Goal: Find specific page/section: Find specific page/section

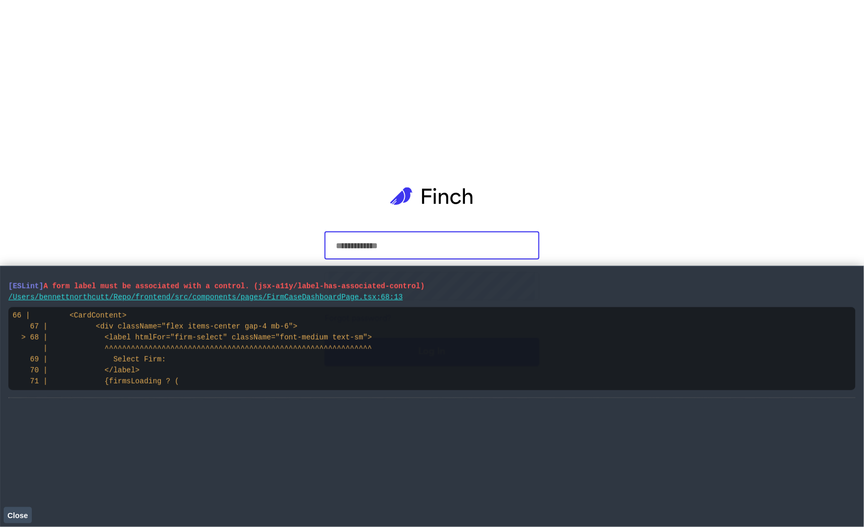
click at [323, 177] on main "​ ​ Forgot password? Log In" at bounding box center [432, 263] width 232 height 527
drag, startPoint x: 189, startPoint y: 381, endPoint x: 13, endPoint y: 279, distance: 203.9
click at [13, 280] on li "[ESLint] A form label must be associated with a control. (jsx-a11y/label-has-as…" at bounding box center [431, 335] width 847 height 123
click at [422, 235] on input "text" at bounding box center [432, 245] width 207 height 29
type input "**********"
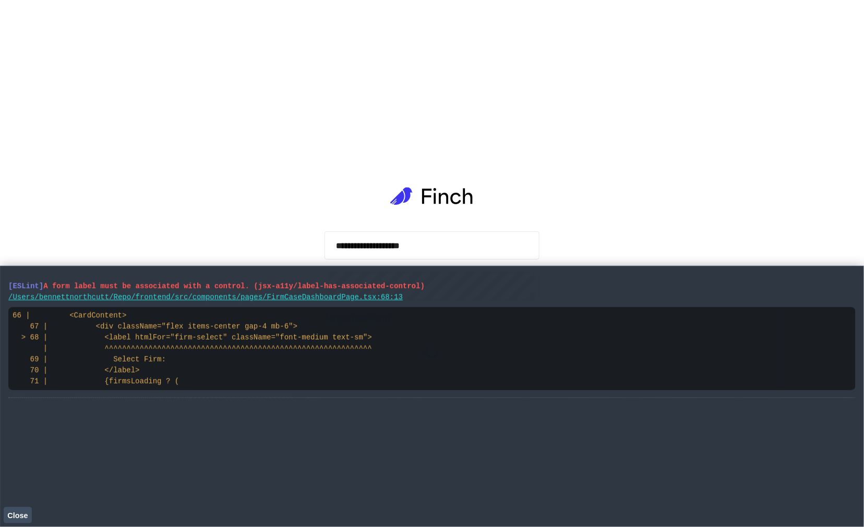
click at [27, 514] on span "Close" at bounding box center [17, 515] width 20 height 8
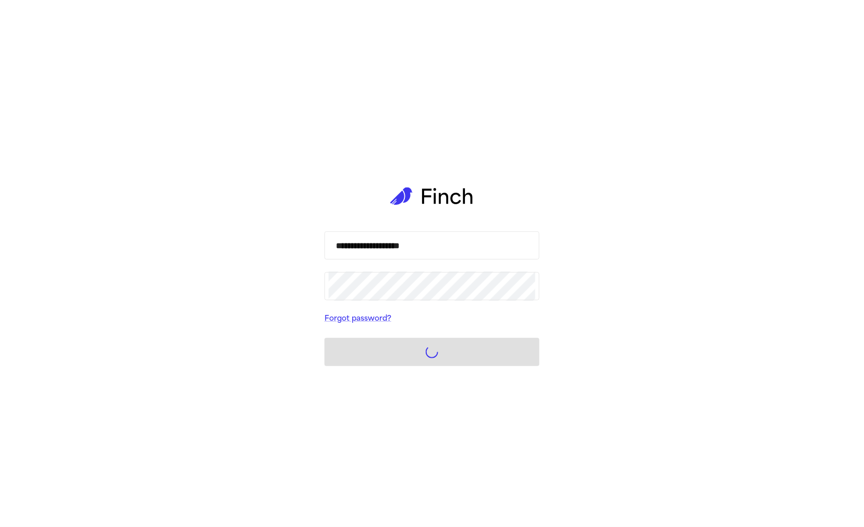
click at [87, 160] on div "**********" at bounding box center [432, 263] width 864 height 527
click at [115, 163] on div "**********" at bounding box center [432, 263] width 864 height 527
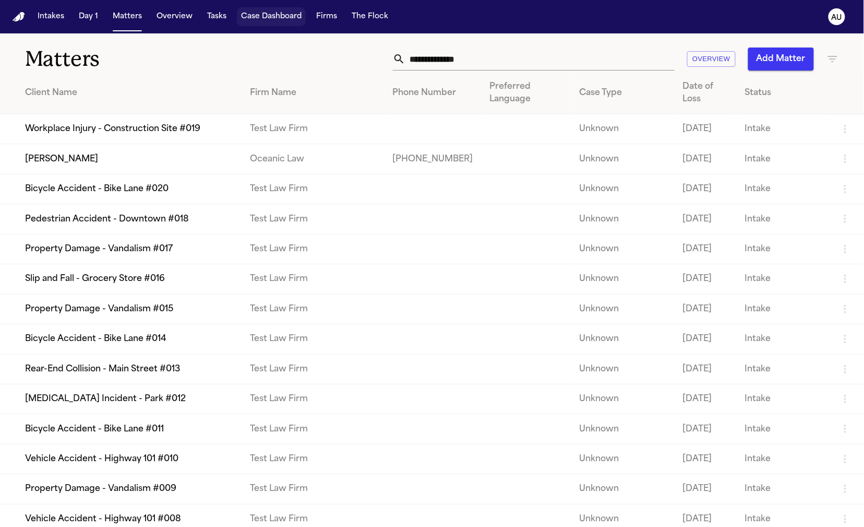
click at [276, 10] on button "Case Dashboard" at bounding box center [271, 16] width 69 height 19
click at [273, 20] on button "Case Dashboard" at bounding box center [271, 16] width 69 height 19
click at [267, 25] on button "Case Dashboard" at bounding box center [271, 16] width 69 height 19
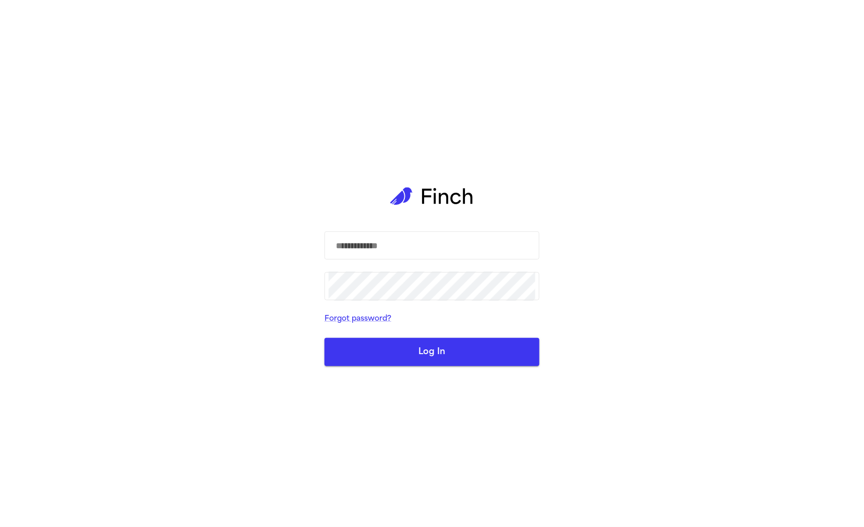
type input "*****"
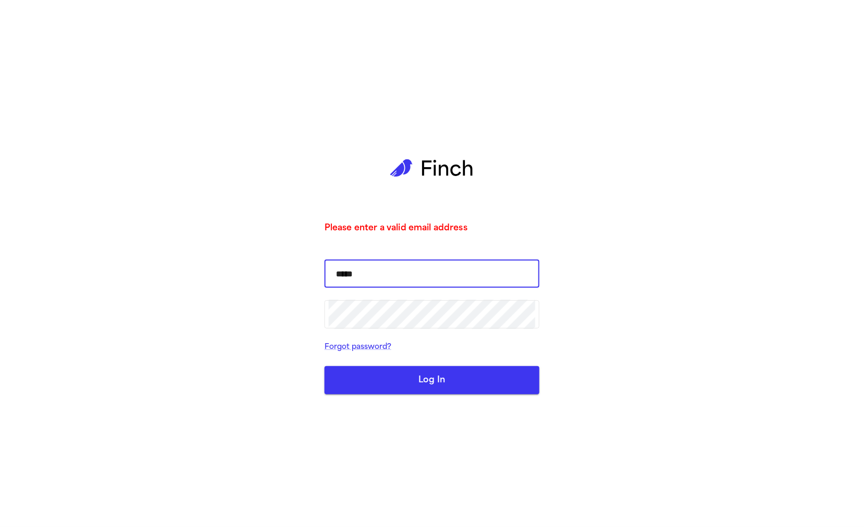
click at [439, 274] on input "*****" at bounding box center [432, 273] width 207 height 29
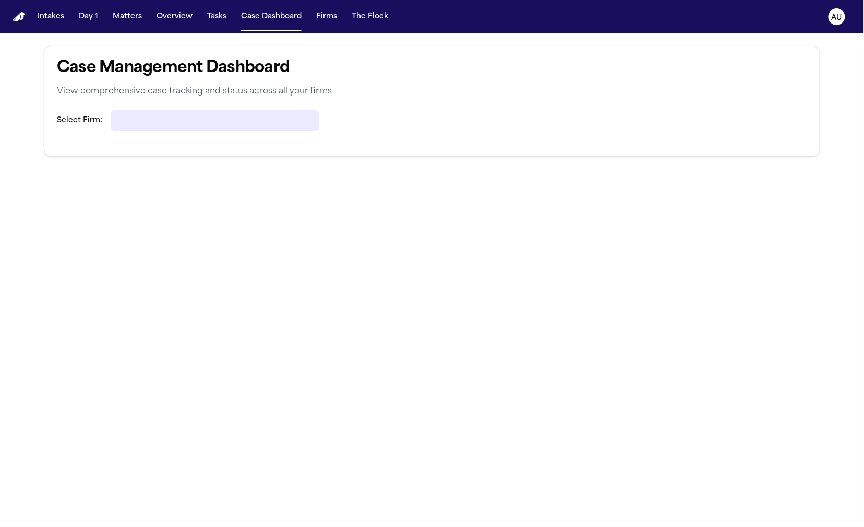
click at [244, 122] on div at bounding box center [215, 120] width 209 height 21
click at [285, 120] on div at bounding box center [215, 120] width 209 height 21
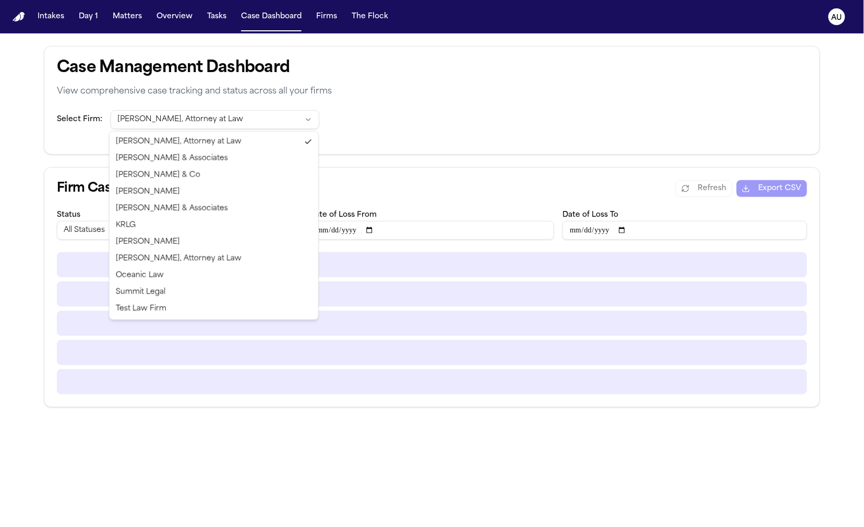
click at [257, 123] on html "Intakes Day 1 Matters Overview Tasks Case Dashboard Firms The Flock AU Case Man…" at bounding box center [432, 263] width 864 height 527
click at [240, 117] on html "Intakes Day 1 Matters Overview Tasks Case Dashboard Firms The Flock AU Case Man…" at bounding box center [432, 263] width 864 height 527
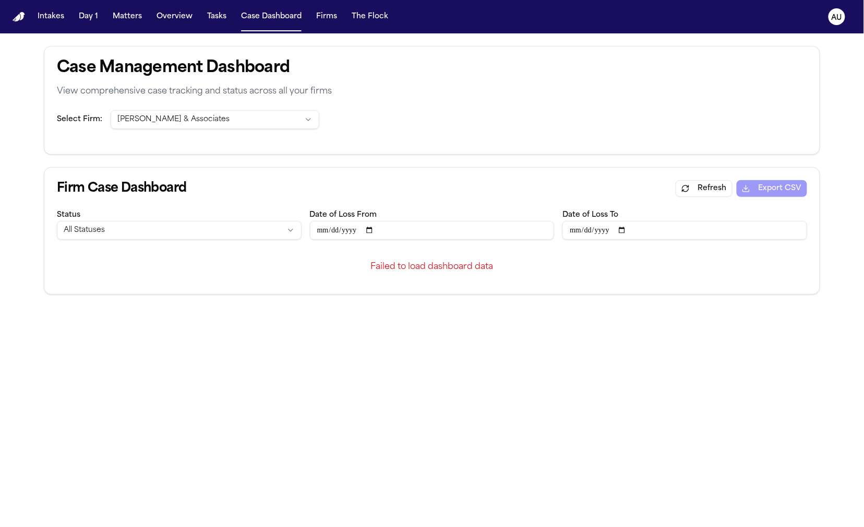
click at [281, 123] on html "Intakes Day 1 Matters Overview Tasks Case Dashboard Firms The Flock AU Case Man…" at bounding box center [432, 263] width 864 height 527
click at [277, 143] on div "Select Firm: Allison Hill, Attorney at Law" at bounding box center [431, 132] width 775 height 44
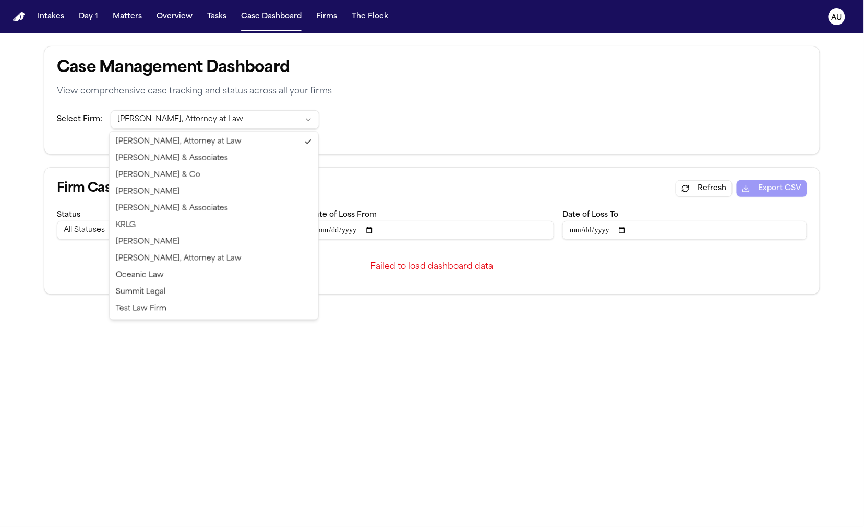
click at [281, 114] on html "Intakes Day 1 Matters Overview Tasks Case Dashboard Firms The Flock AU Case Man…" at bounding box center [432, 263] width 864 height 527
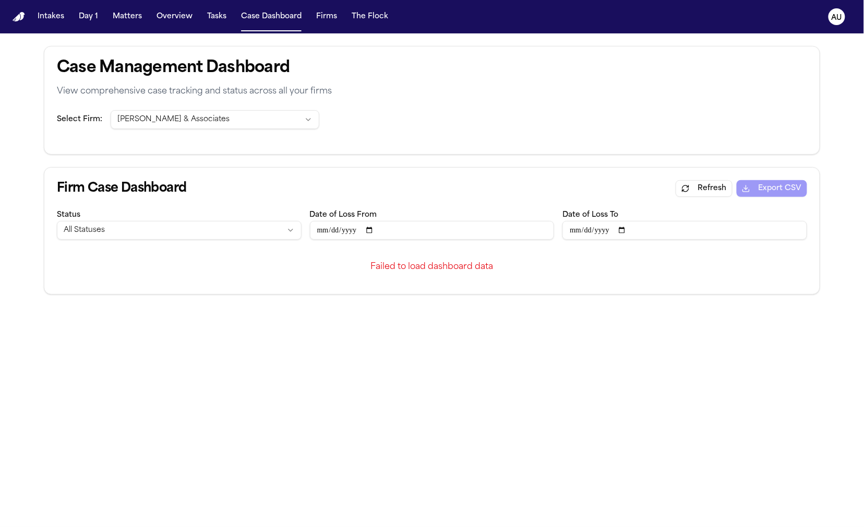
click at [298, 116] on html "Intakes Day 1 Matters Overview Tasks Case Dashboard Firms The Flock AU Case Man…" at bounding box center [432, 263] width 864 height 527
click at [278, 118] on html "Intakes Day 1 Matters Overview Tasks Case Dashboard Firms The Flock AU Case Man…" at bounding box center [432, 263] width 864 height 527
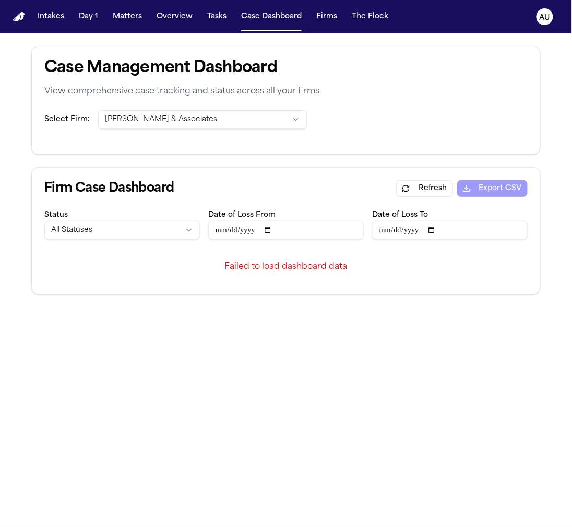
click at [141, 218] on div "Status All Statuses" at bounding box center [122, 223] width 156 height 31
click at [135, 231] on html "Intakes Day 1 Matters Overview Tasks Case Dashboard Firms The Flock AU Case Man…" at bounding box center [286, 263] width 572 height 527
click at [152, 225] on html "Intakes Day 1 Matters Overview Tasks Case Dashboard Firms The Flock AU Case Man…" at bounding box center [286, 263] width 572 height 527
click at [206, 114] on html "Intakes Day 1 Matters Overview Tasks Case Dashboard Firms The Flock AU Case Man…" at bounding box center [286, 263] width 572 height 527
click at [181, 14] on button "Overview" at bounding box center [174, 16] width 44 height 19
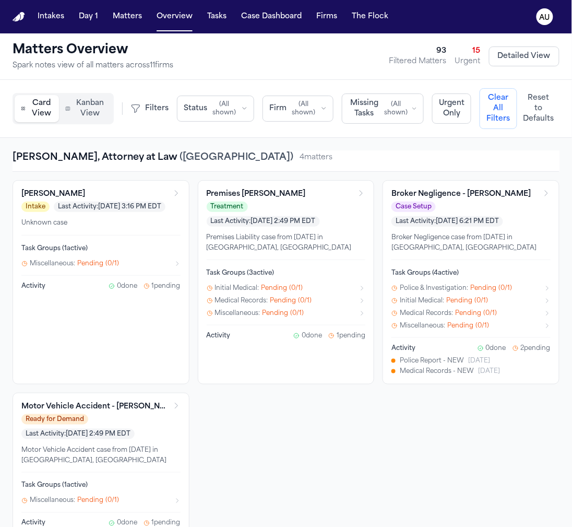
click at [99, 101] on span "Kanban View" at bounding box center [90, 108] width 31 height 21
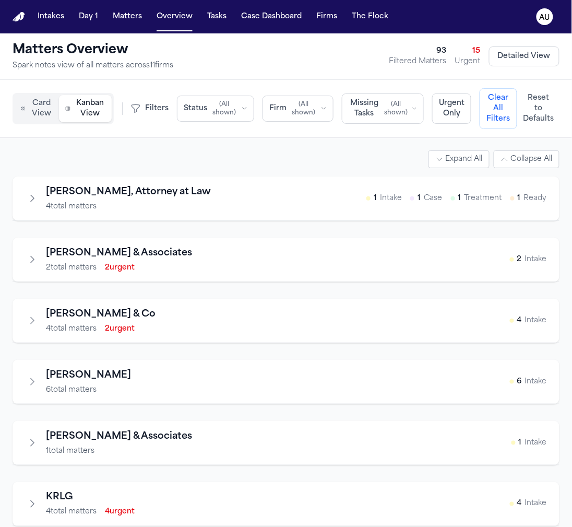
click at [30, 194] on icon "Expand firm" at bounding box center [32, 198] width 10 height 10
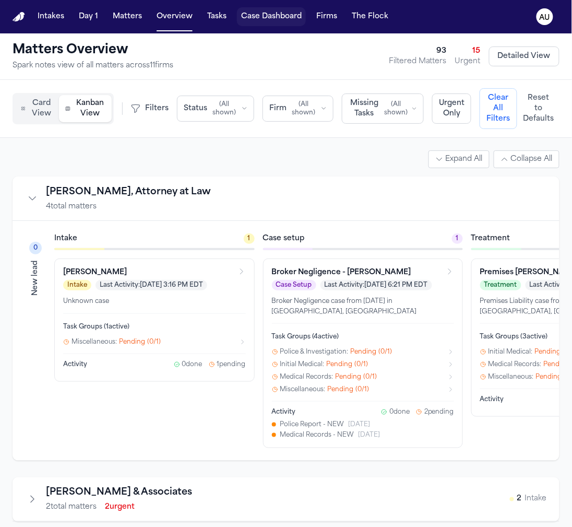
click at [243, 25] on button "Case Dashboard" at bounding box center [271, 16] width 69 height 19
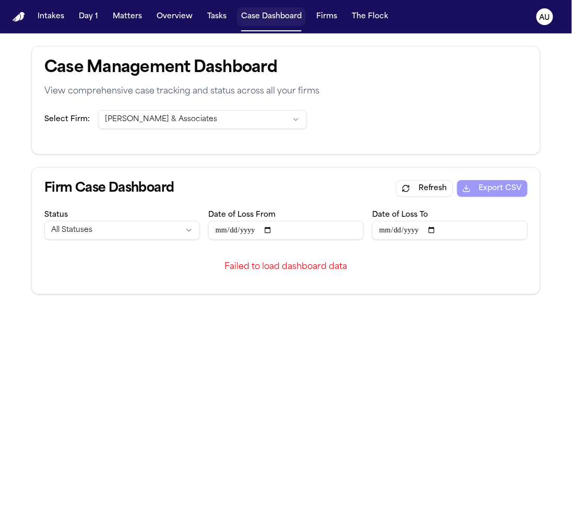
click at [237, 7] on button "Case Dashboard" at bounding box center [271, 16] width 69 height 19
click at [425, 200] on div "Firm Case Dashboard Refresh Export CSV Status All Statuses Date of Loss From Da…" at bounding box center [286, 210] width 508 height 85
click at [425, 194] on button "Refresh" at bounding box center [424, 188] width 57 height 17
click at [198, 136] on div "Select Firm: Baker & Associates" at bounding box center [286, 132] width 508 height 44
click at [198, 116] on html "Intakes Day 1 Matters Overview Tasks Case Dashboard Firms The Flock AU Case Man…" at bounding box center [286, 263] width 572 height 527
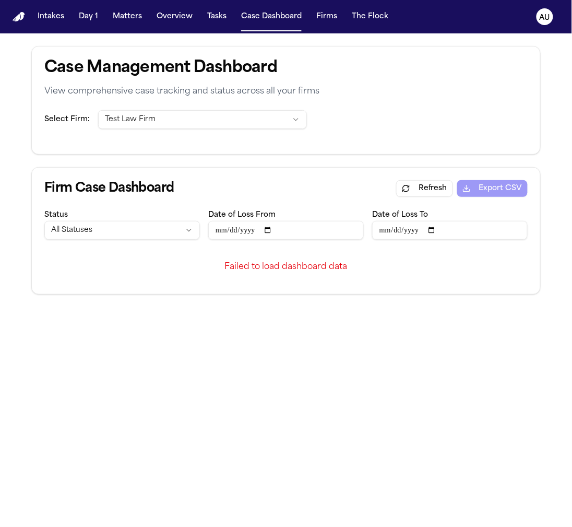
click at [202, 221] on div "Status All Statuses Date of Loss From Date of Loss To" at bounding box center [285, 223] width 483 height 31
click at [192, 230] on html "Intakes Day 1 Matters Overview Tasks Case Dashboard Firms The Flock AU Case Man…" at bounding box center [286, 263] width 572 height 527
click at [206, 209] on html "Intakes Day 1 Matters Overview Tasks Case Dashboard Firms The Flock AU Case Man…" at bounding box center [286, 263] width 572 height 527
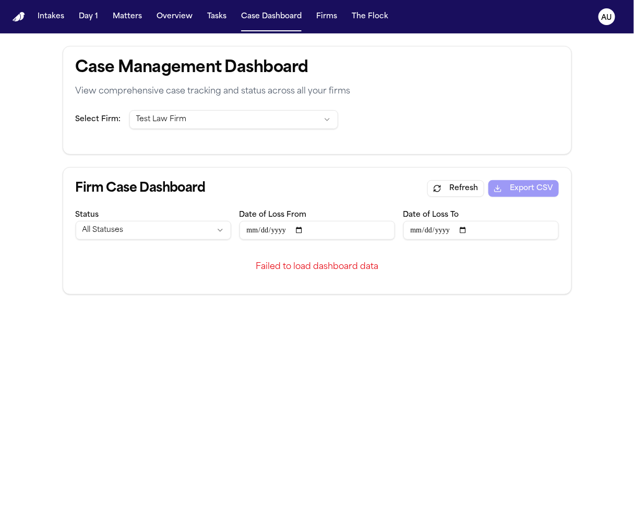
click at [537, 181] on div "Refresh Export CSV" at bounding box center [493, 188] width 132 height 17
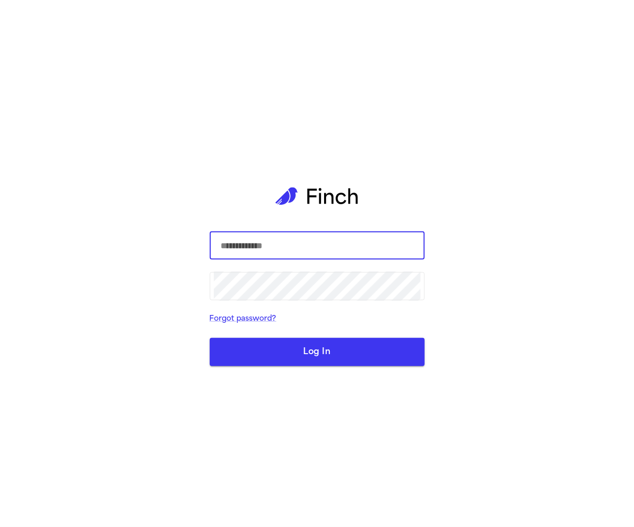
type input "**********"
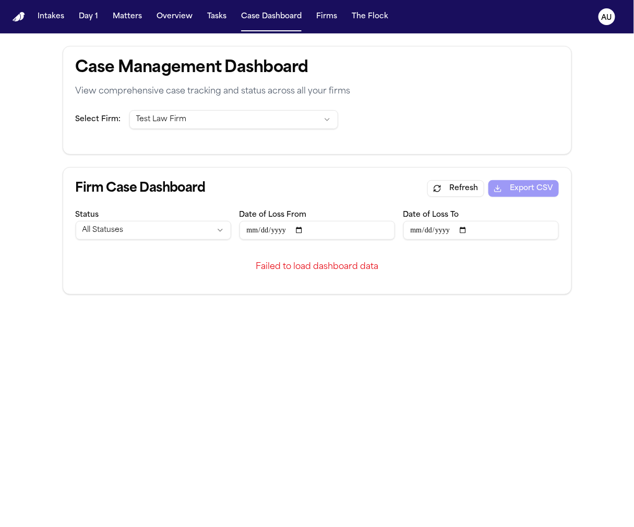
click at [279, 124] on html "Intakes Day 1 Matters Overview Tasks Case Dashboard Firms The Flock AU Case Man…" at bounding box center [317, 263] width 634 height 527
